Goal: Task Accomplishment & Management: Manage account settings

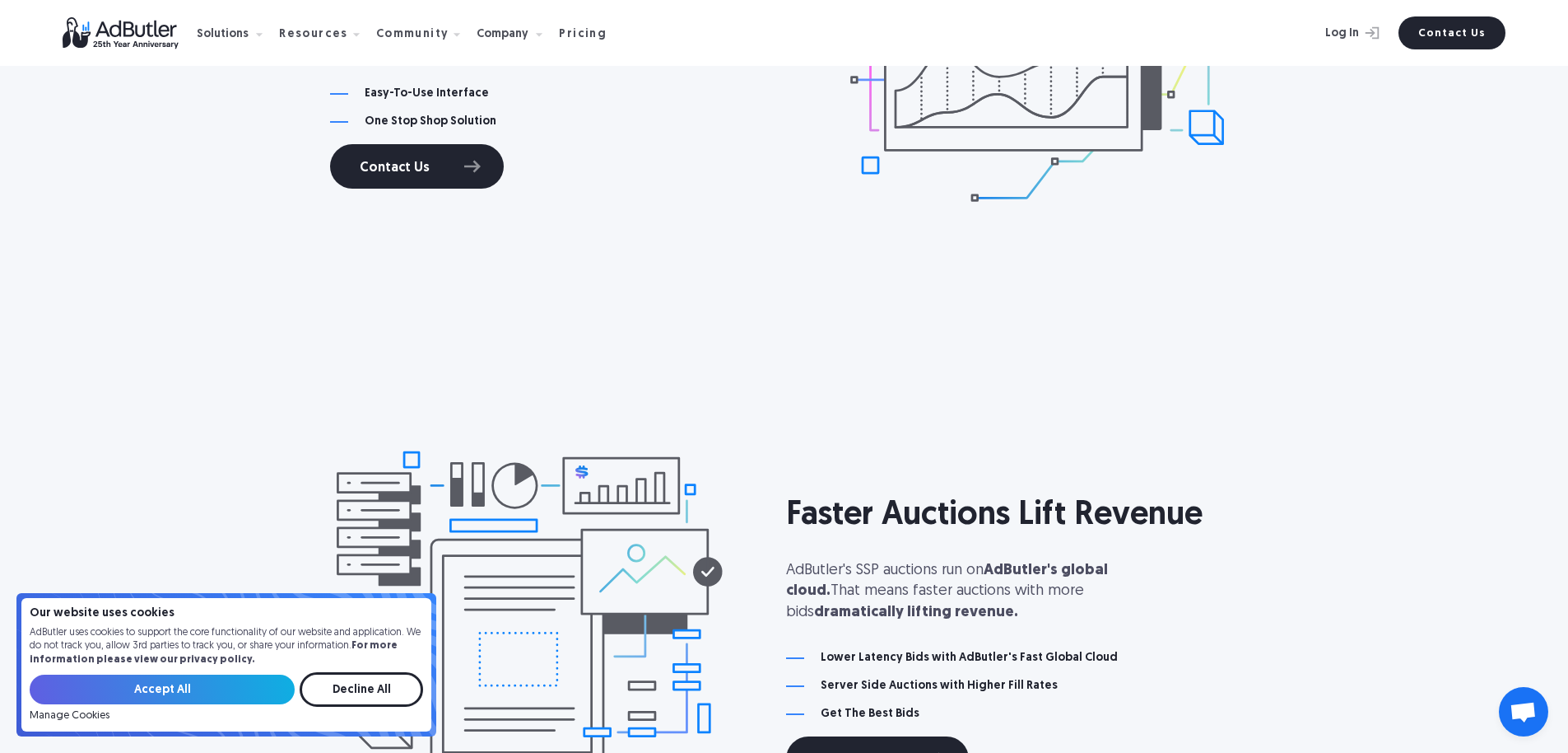
scroll to position [1141, 0]
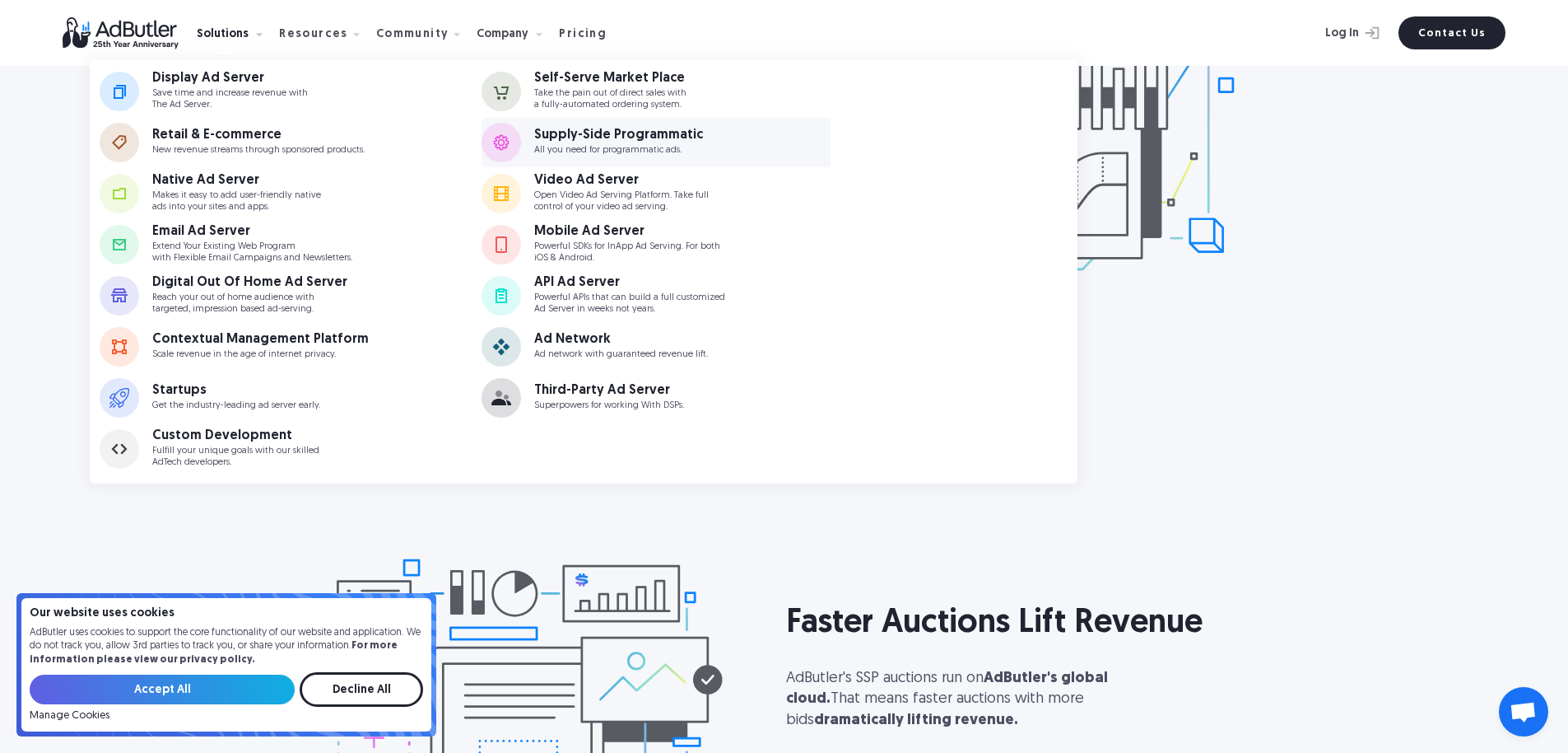
click at [593, 134] on div "Supply-Side Programmatic" at bounding box center [618, 134] width 169 height 14
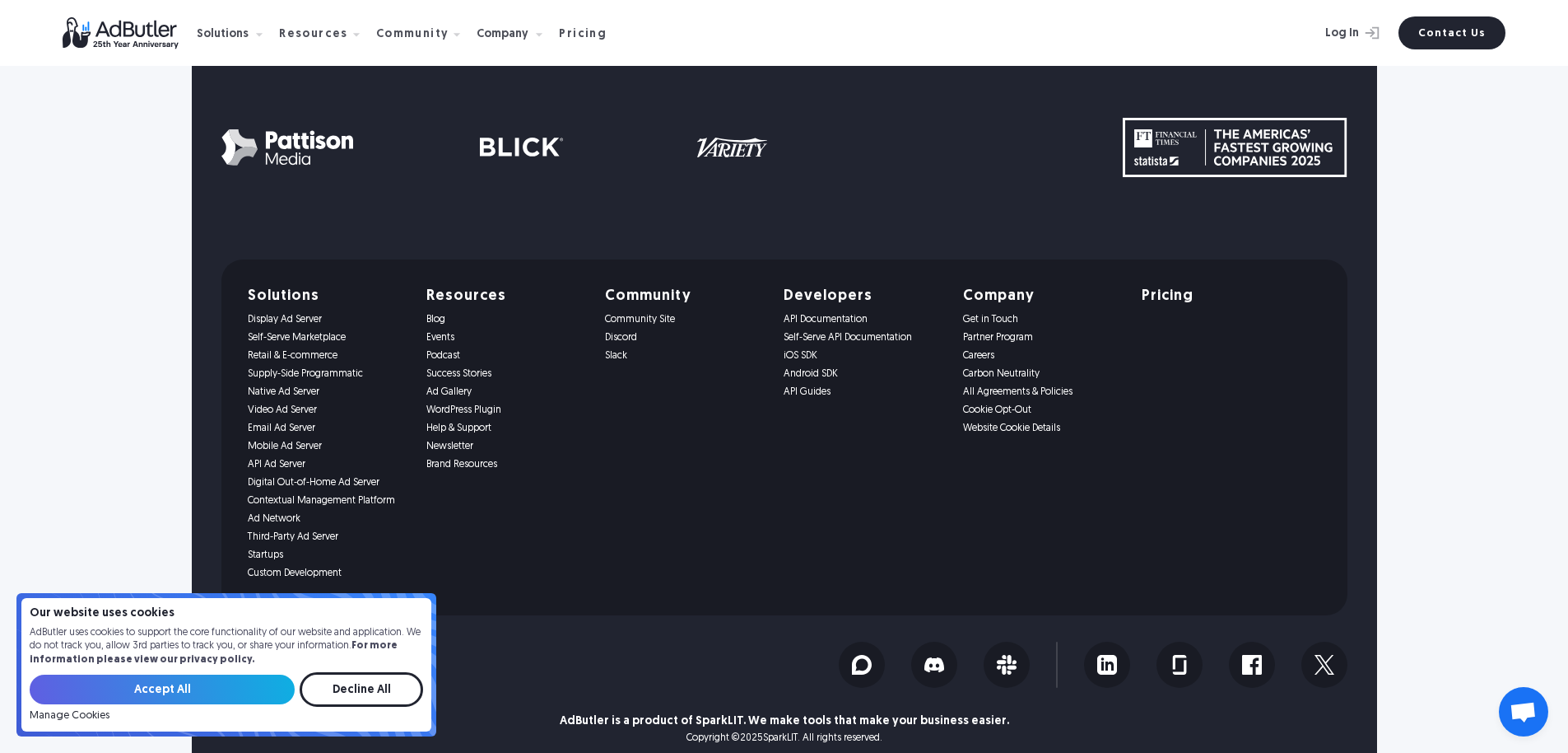
scroll to position [9007, 0]
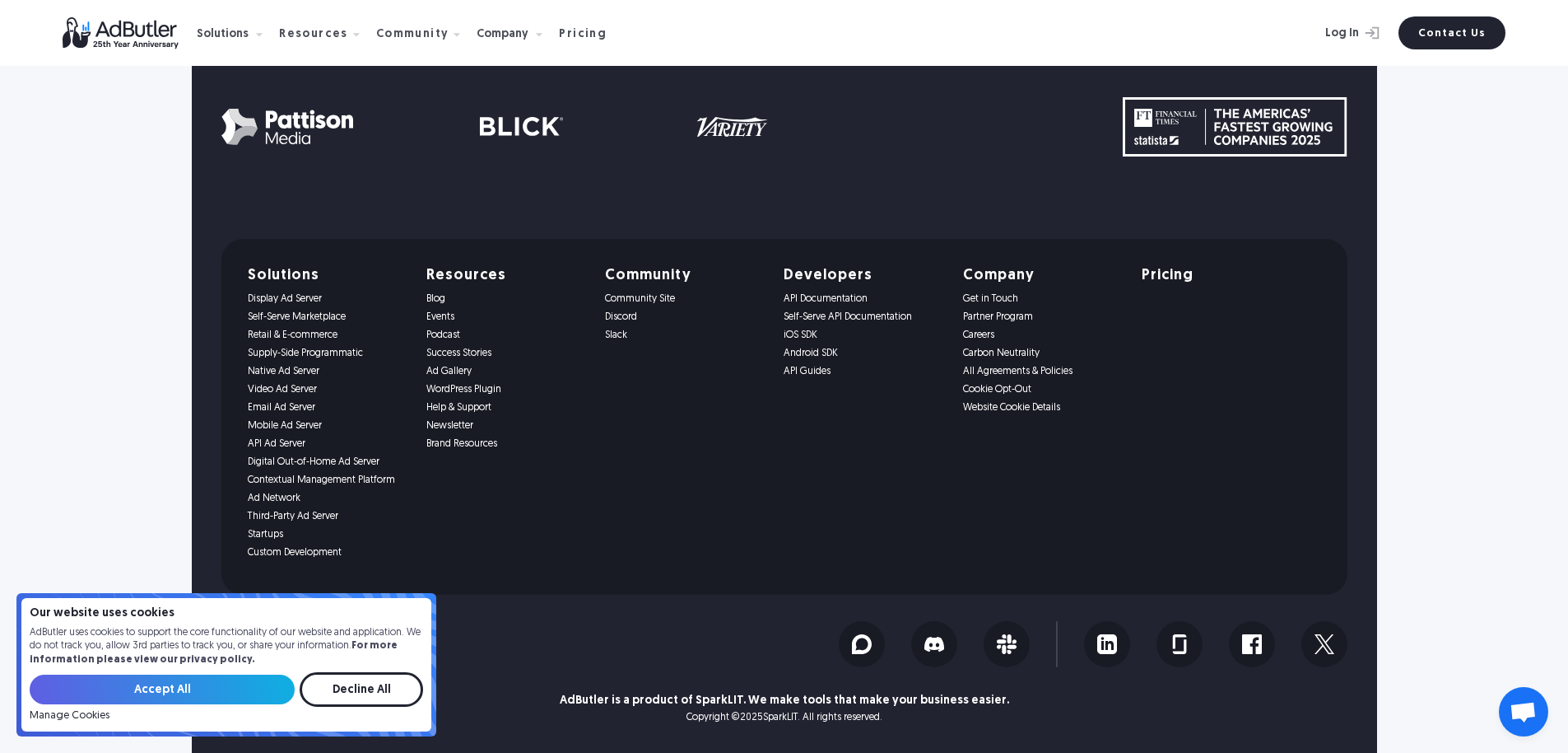
click at [1062, 390] on link "Cookie Opt-Out" at bounding box center [1042, 389] width 159 height 12
